Goal: Obtain resource: Download file/media

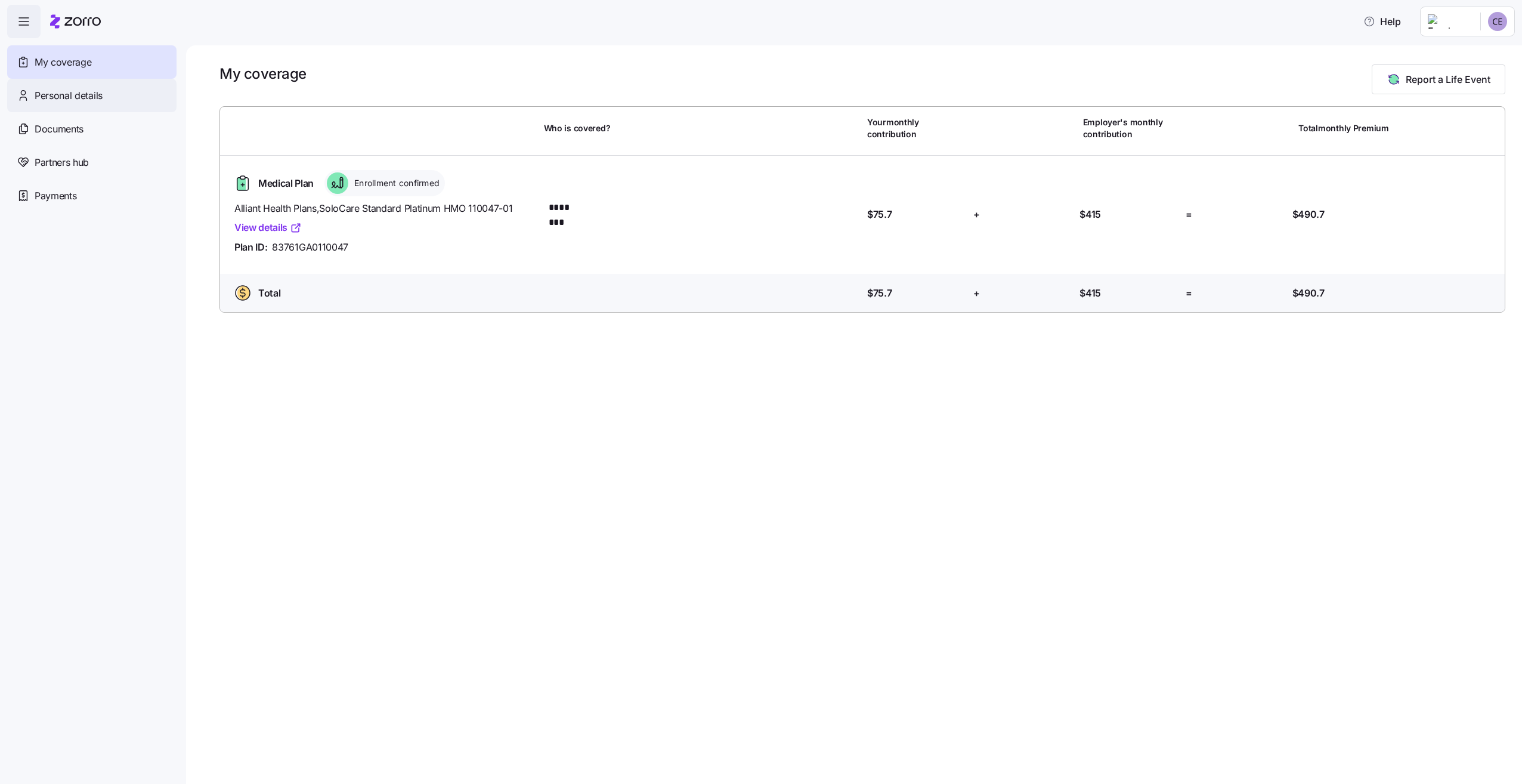
click at [90, 101] on span "Personal details" at bounding box center [68, 95] width 68 height 15
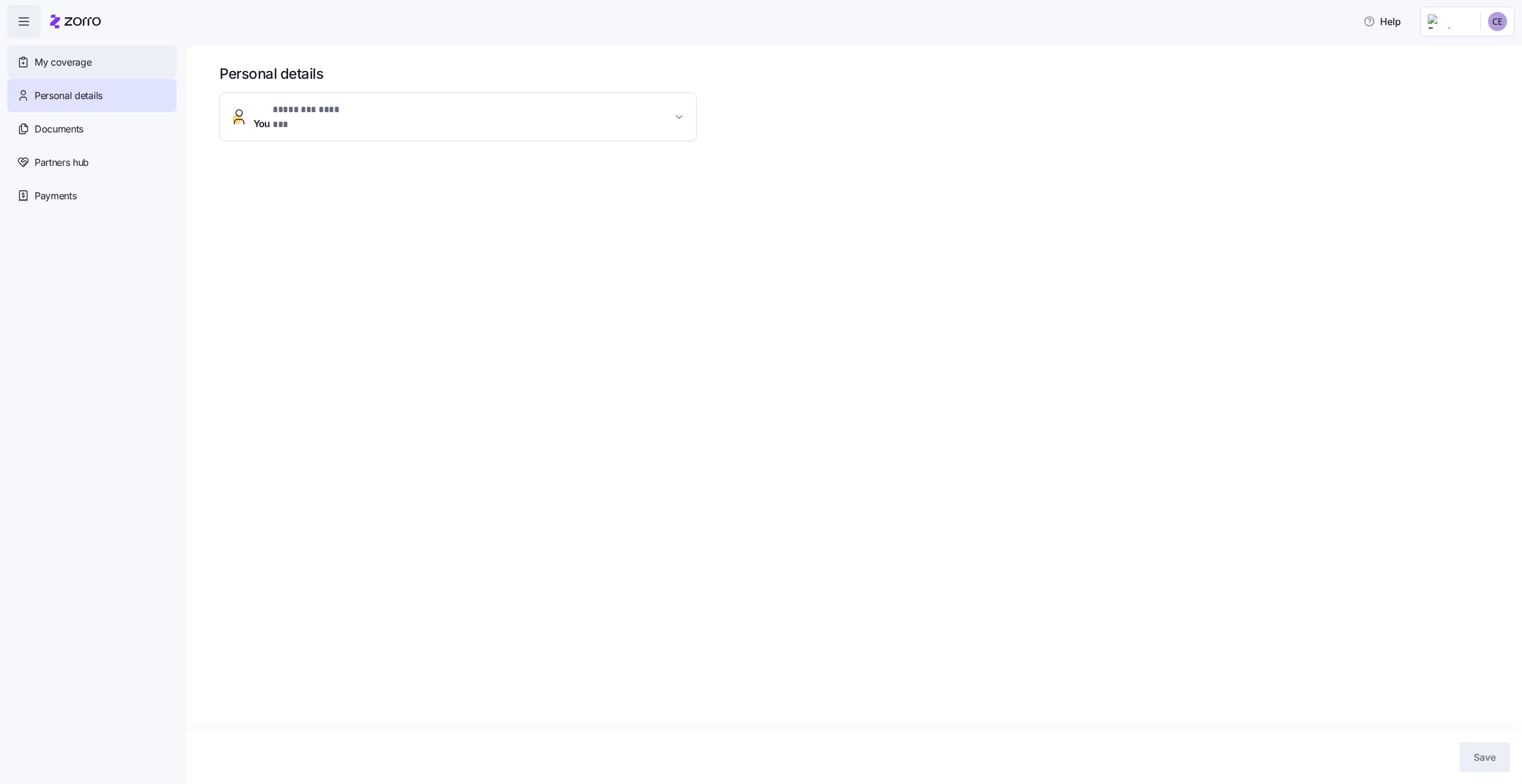
click at [106, 69] on div "My coverage" at bounding box center [91, 61] width 169 height 33
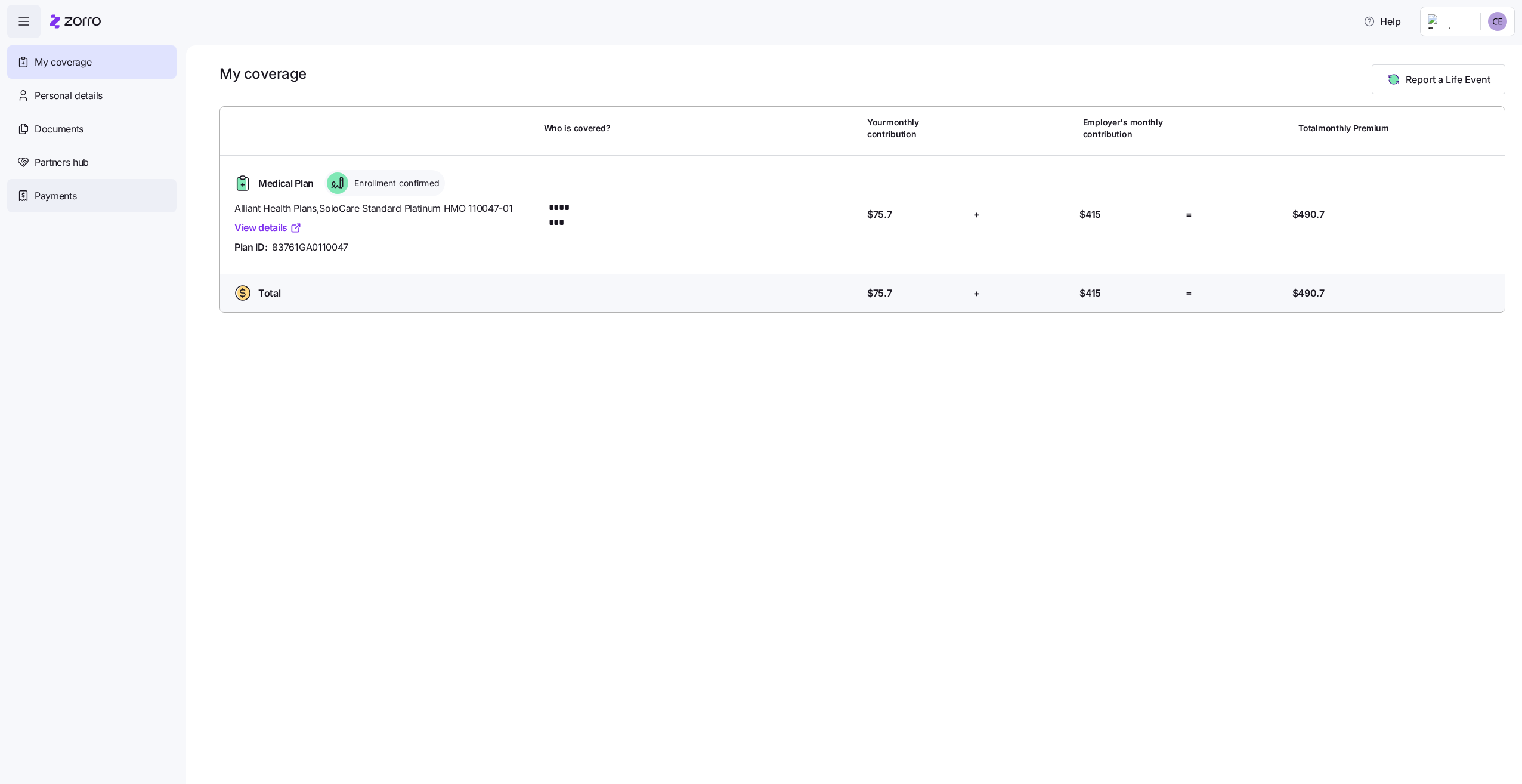
click at [57, 196] on span "Payments" at bounding box center [55, 195] width 42 height 15
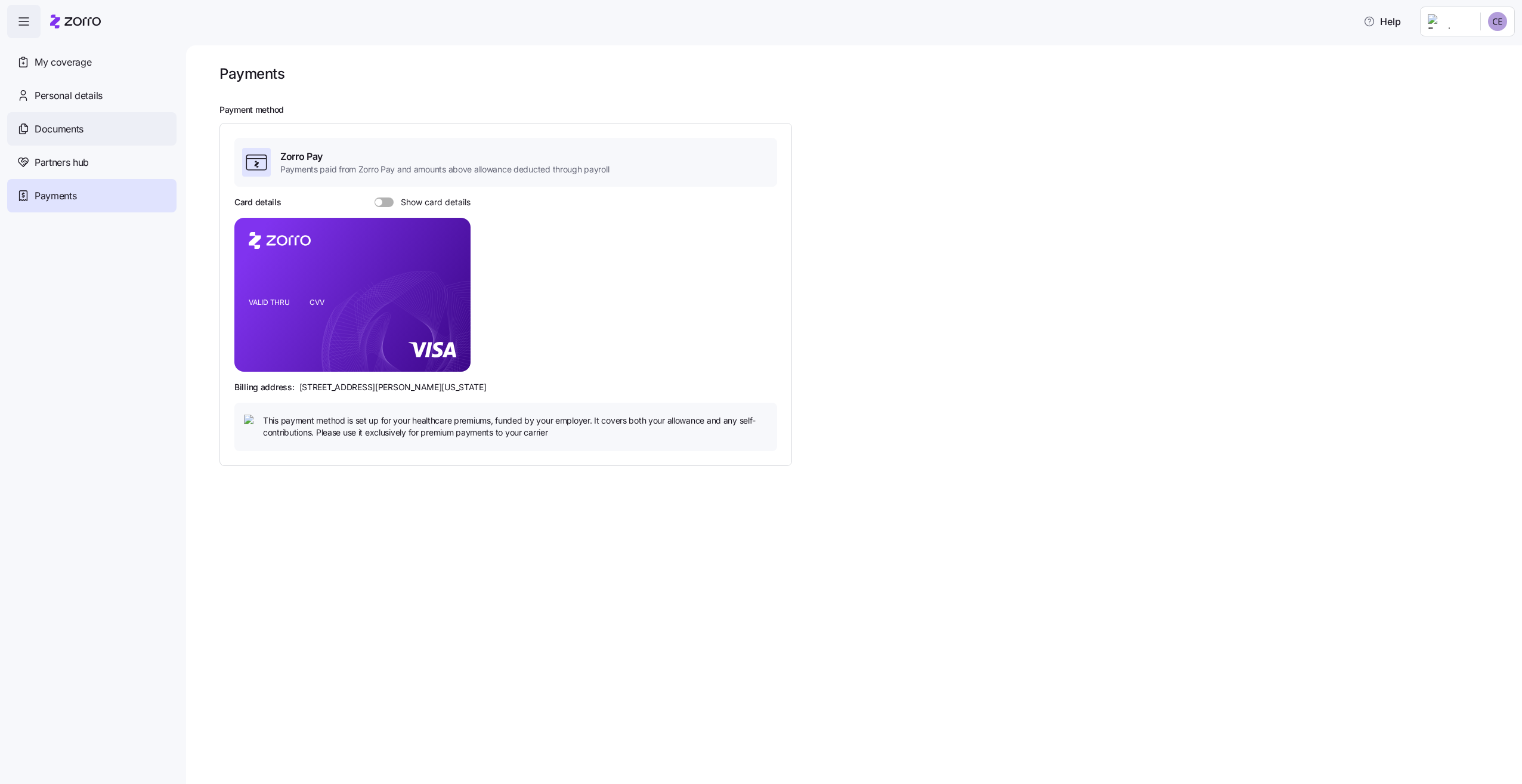
click at [65, 134] on span "Documents" at bounding box center [59, 128] width 49 height 15
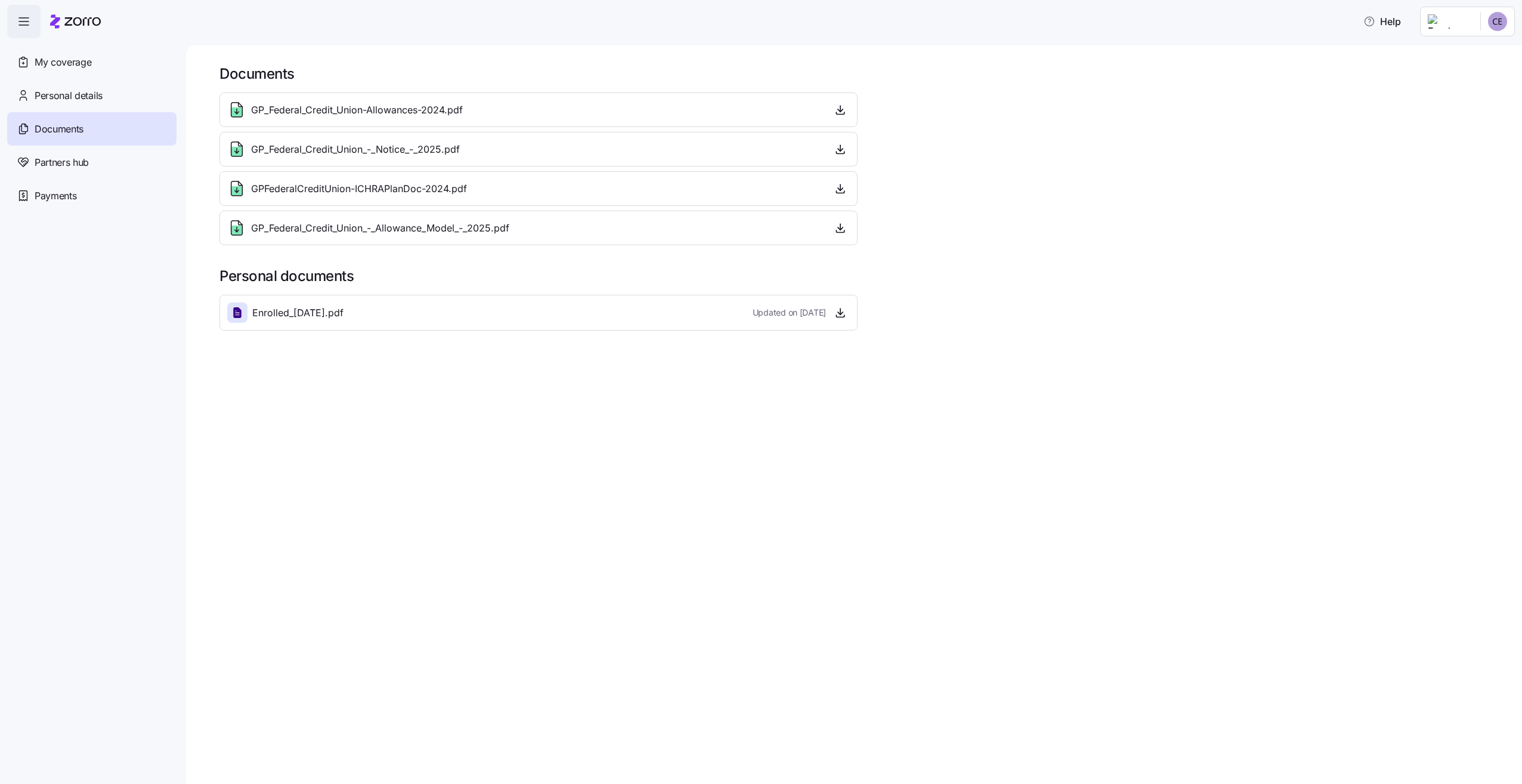
click at [277, 108] on span "GP_Federal_Credit_Union-Allowances-2024.pdf" at bounding box center [357, 109] width 211 height 15
click at [297, 116] on span "GP_Federal_Credit_Union-Allowances-2024.pdf" at bounding box center [357, 109] width 211 height 15
click at [842, 116] on icon "button" at bounding box center [841, 110] width 12 height 12
click at [360, 149] on span "GP_Federal_Credit_Union_-_Notice_-_2025.pdf" at bounding box center [356, 149] width 209 height 15
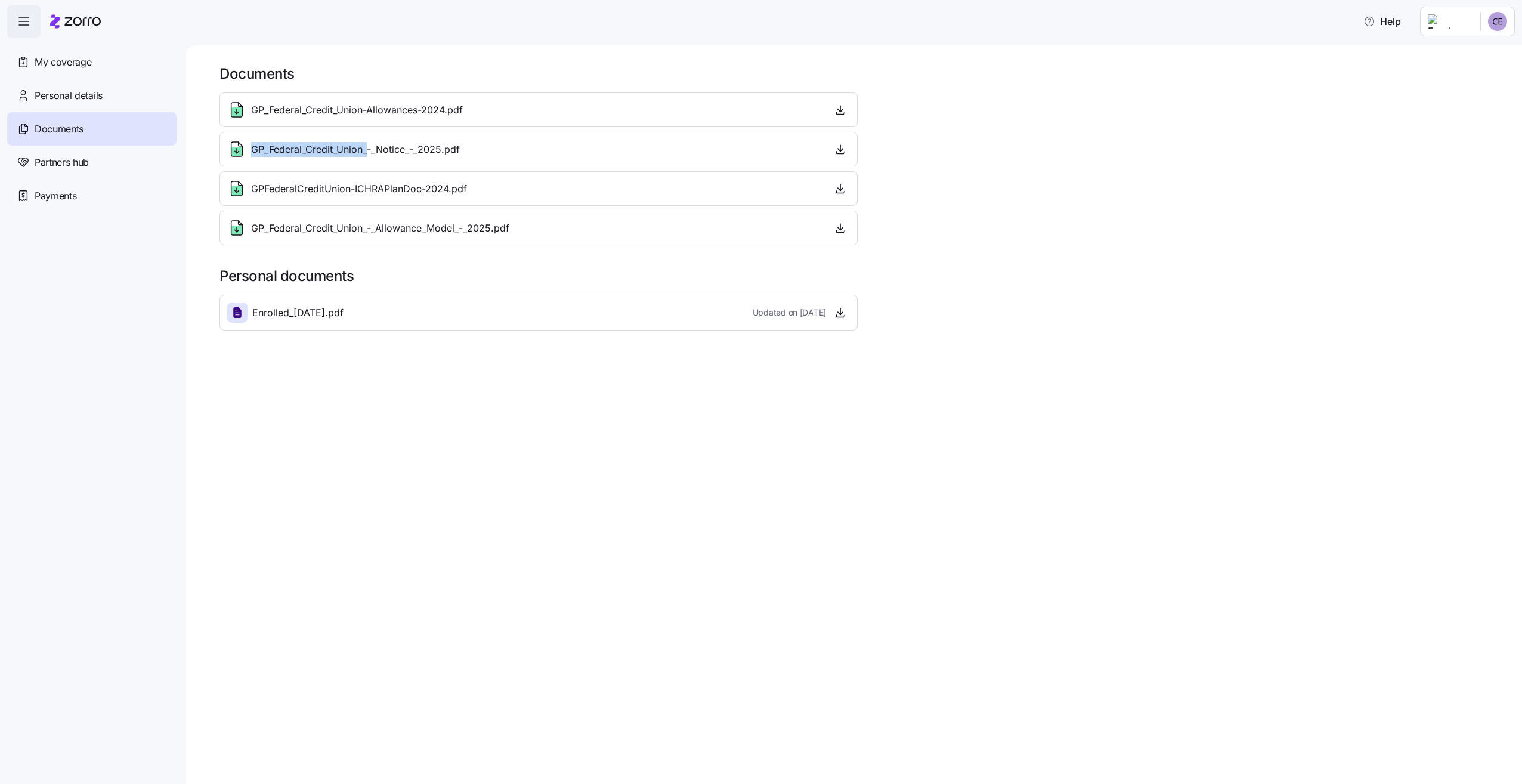
click at [360, 149] on span "GP_Federal_Credit_Union_-_Notice_-_2025.pdf" at bounding box center [356, 149] width 209 height 15
click at [846, 155] on icon "button" at bounding box center [841, 149] width 12 height 12
click at [844, 188] on icon "button" at bounding box center [841, 188] width 12 height 12
click at [836, 231] on icon "button" at bounding box center [841, 228] width 12 height 12
click at [62, 66] on span "My coverage" at bounding box center [63, 61] width 57 height 15
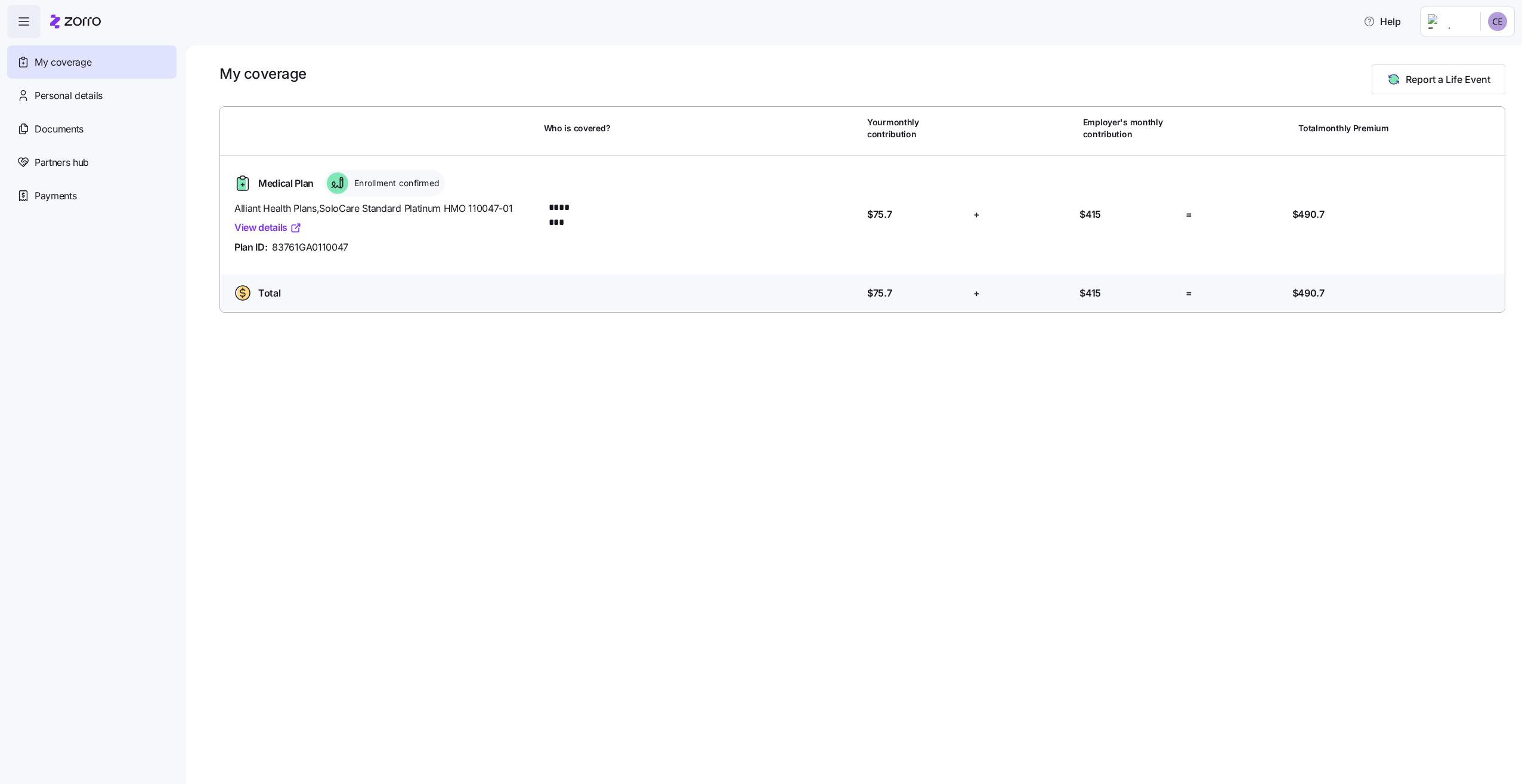
click at [341, 185] on icon at bounding box center [341, 181] width 2 height 10
click at [274, 185] on span "Medical Plan" at bounding box center [286, 183] width 55 height 15
click at [263, 229] on link "View details" at bounding box center [268, 227] width 68 height 15
